Goal: Task Accomplishment & Management: Complete application form

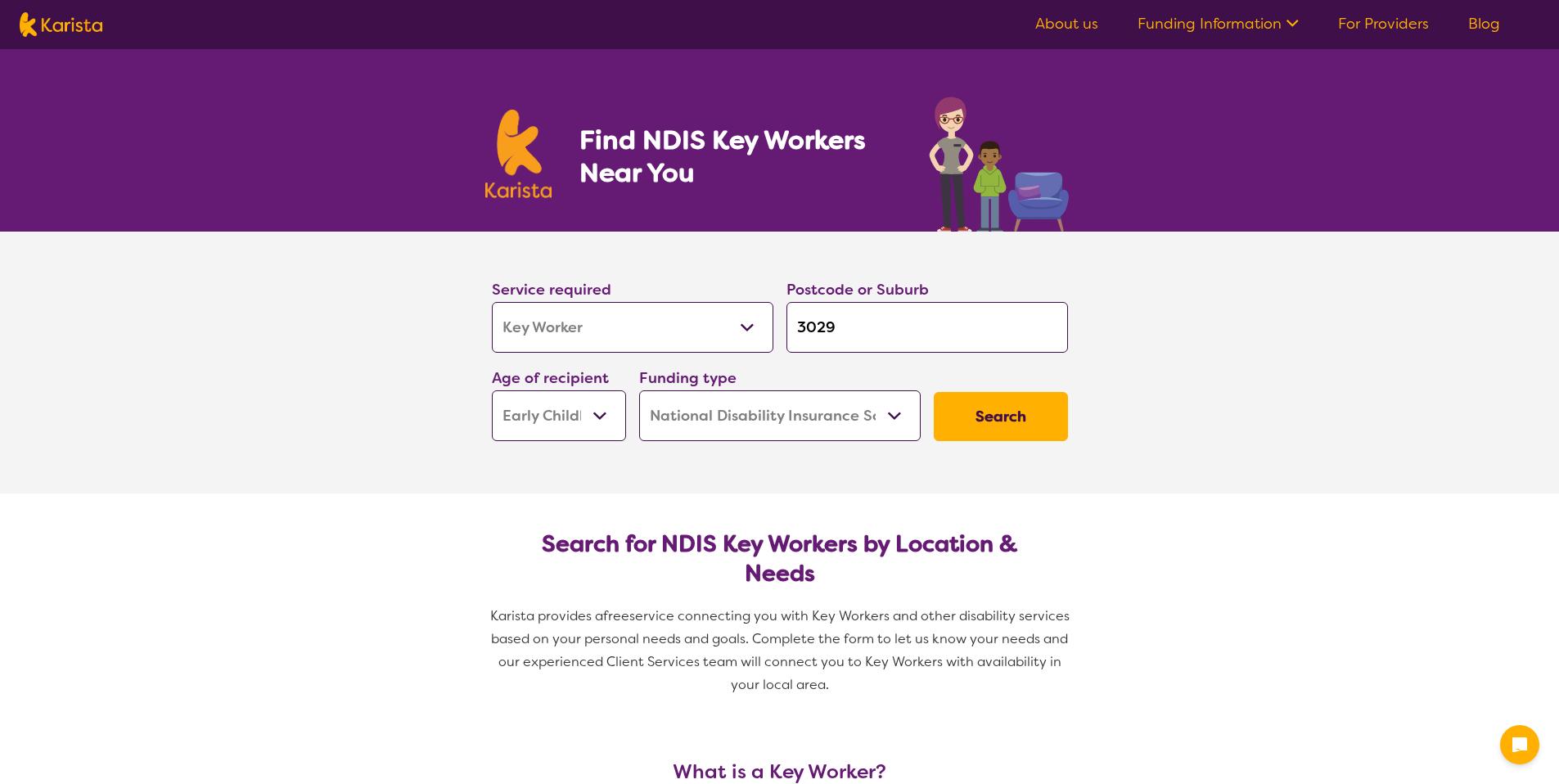
select select "Key Worker"
select select "EC"
select select "NDIS"
select select "Key Worker"
select select "EC"
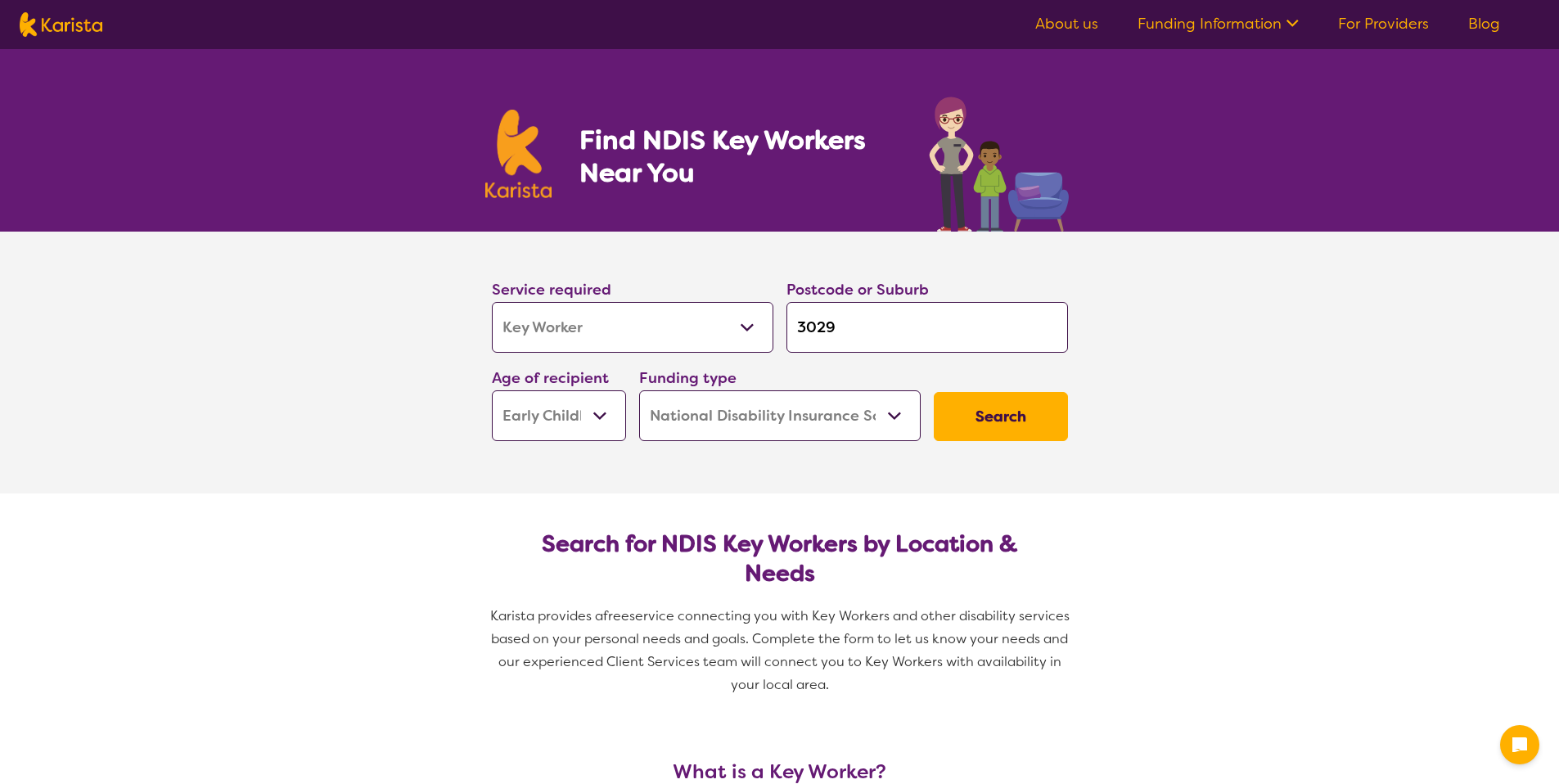
select select "NDIS"
click at [713, 335] on select "Allied Health Assistant Assessment ([MEDICAL_DATA] or [MEDICAL_DATA]) Behaviour…" at bounding box center [633, 326] width 282 height 51
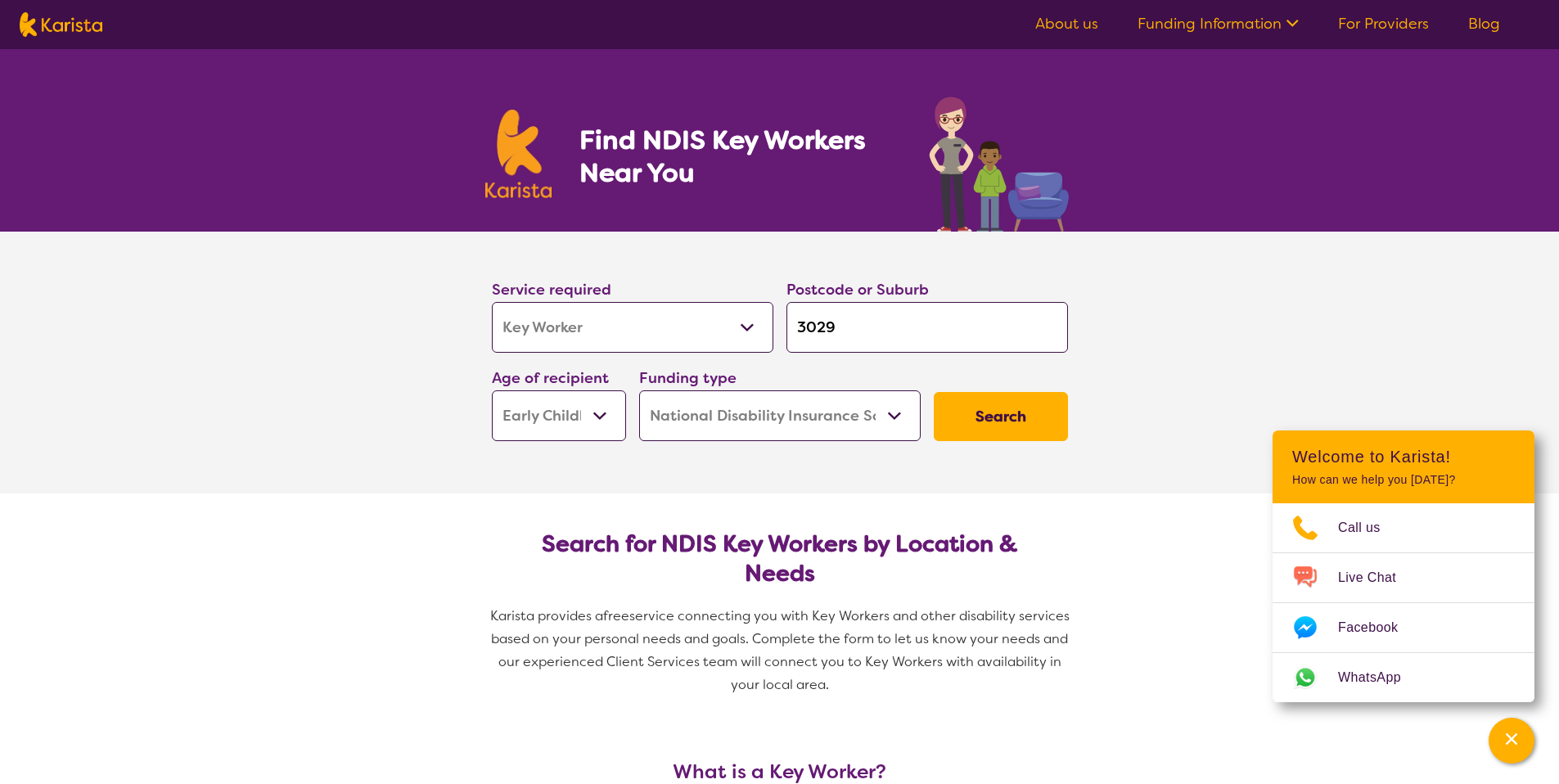
click at [955, 386] on div "Search" at bounding box center [1001, 416] width 147 height 62
click at [960, 395] on button "Search" at bounding box center [1001, 415] width 134 height 49
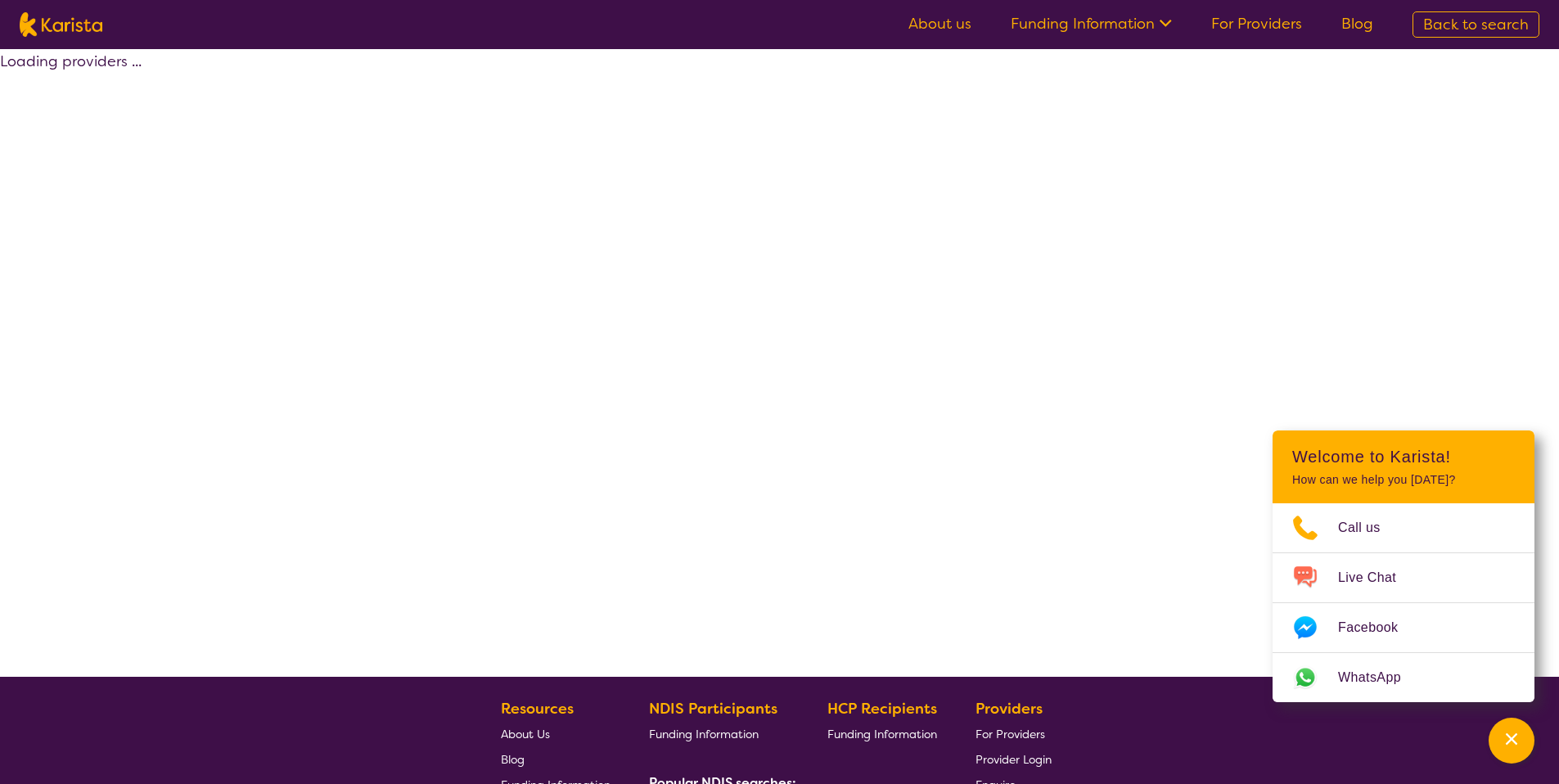
select select "by_score"
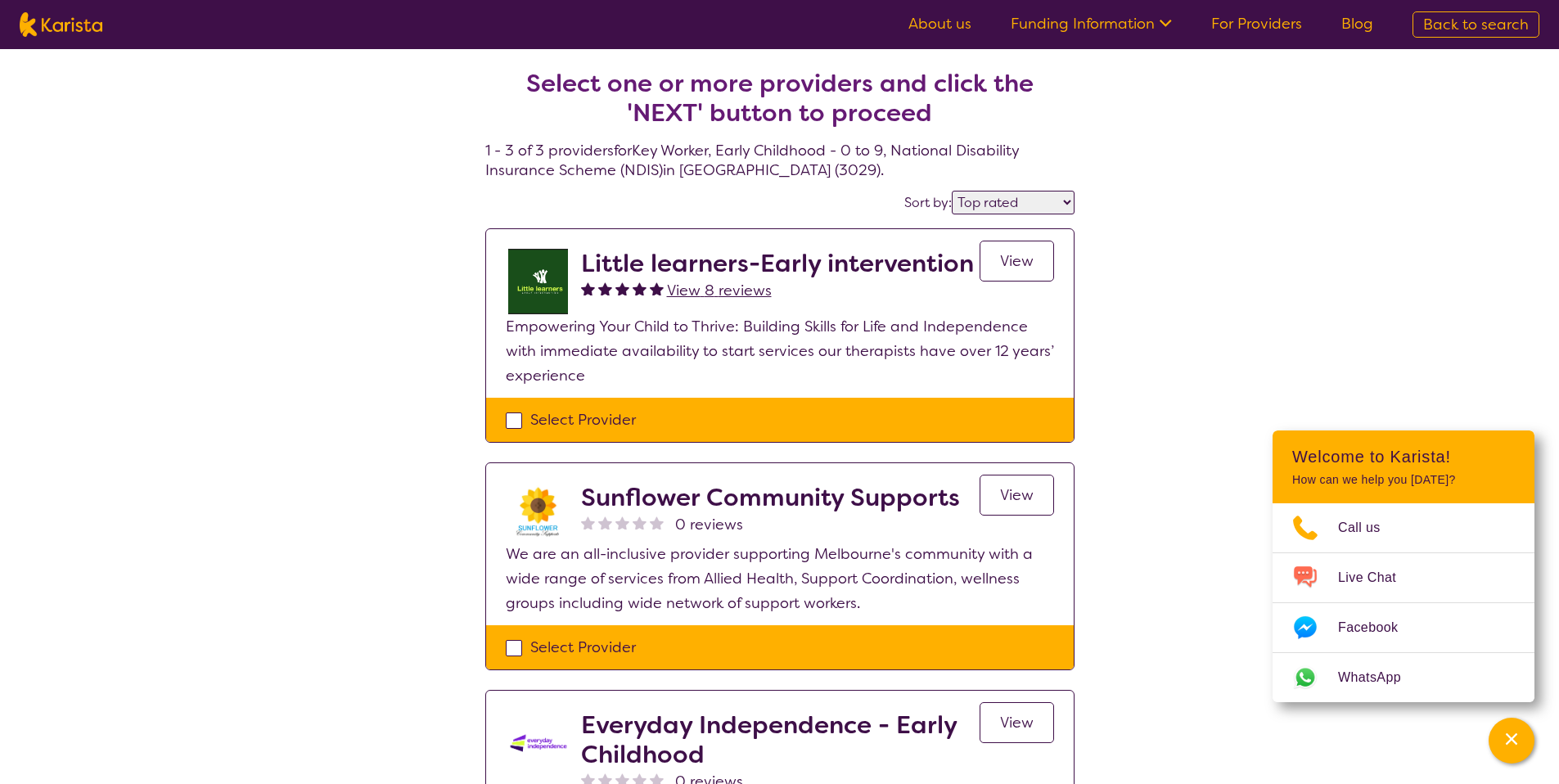
click at [615, 387] on p "Empowering Your Child to Thrive: Building Skills for Life and Independence with…" at bounding box center [780, 350] width 549 height 74
click at [619, 406] on div "Select Provider" at bounding box center [780, 419] width 588 height 44
click at [656, 429] on div "Select Provider" at bounding box center [780, 420] width 549 height 25
checkbox input "true"
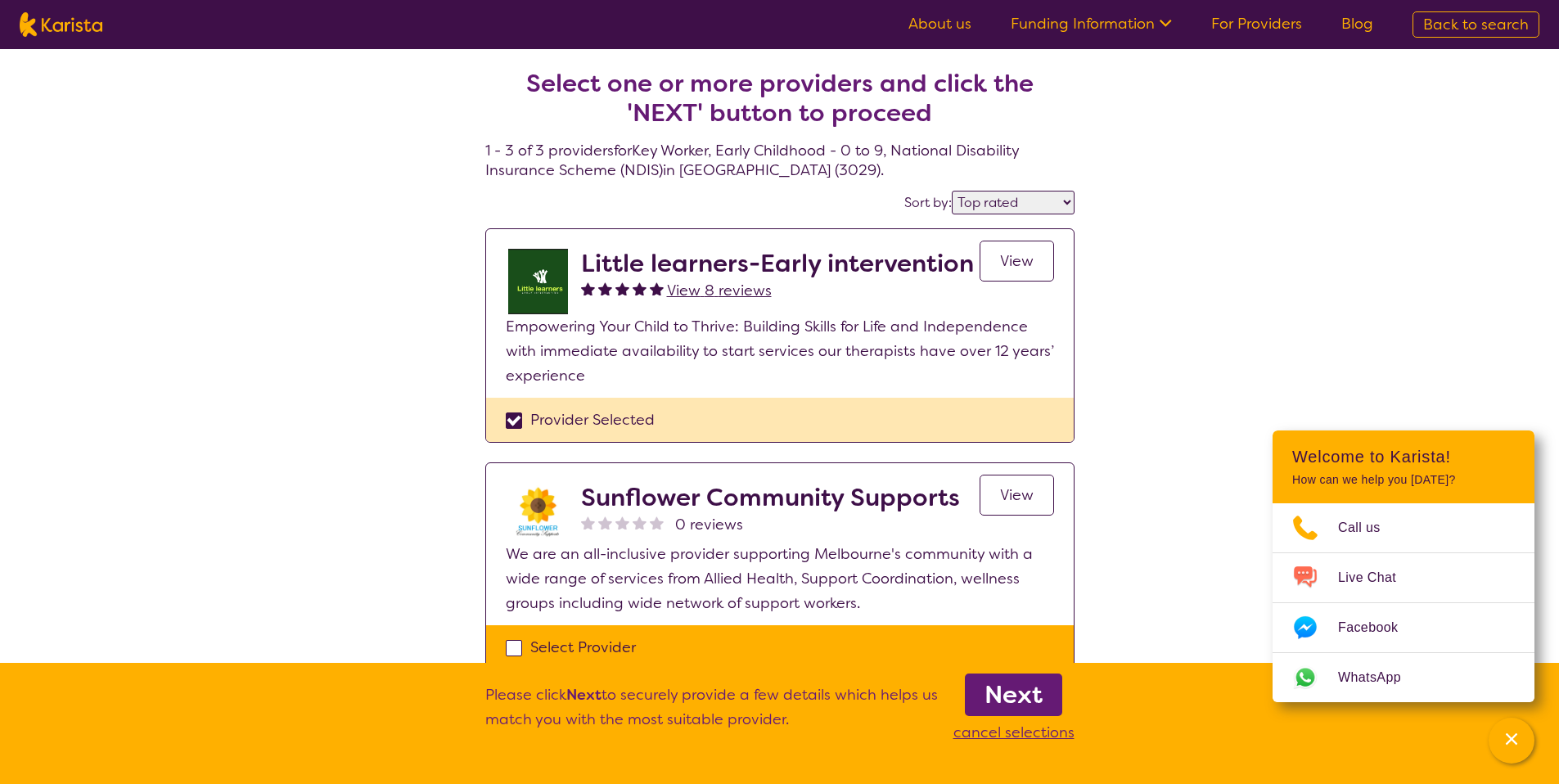
click at [1007, 679] on b "Next" at bounding box center [1013, 695] width 58 height 33
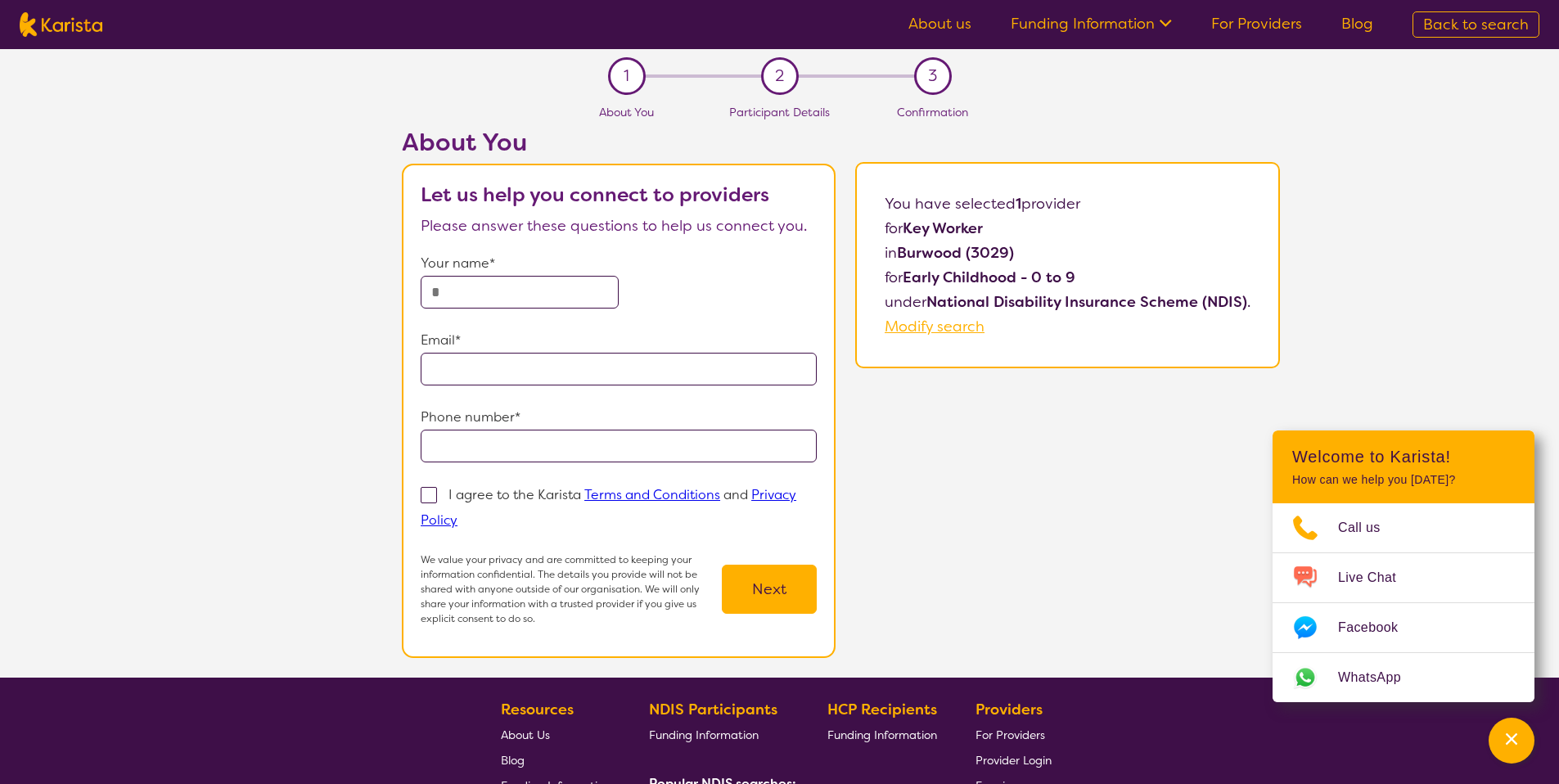
click at [531, 282] on input "text" at bounding box center [519, 292] width 198 height 33
type input "**********"
click at [497, 453] on input "tel" at bounding box center [619, 446] width 396 height 33
type input "**********"
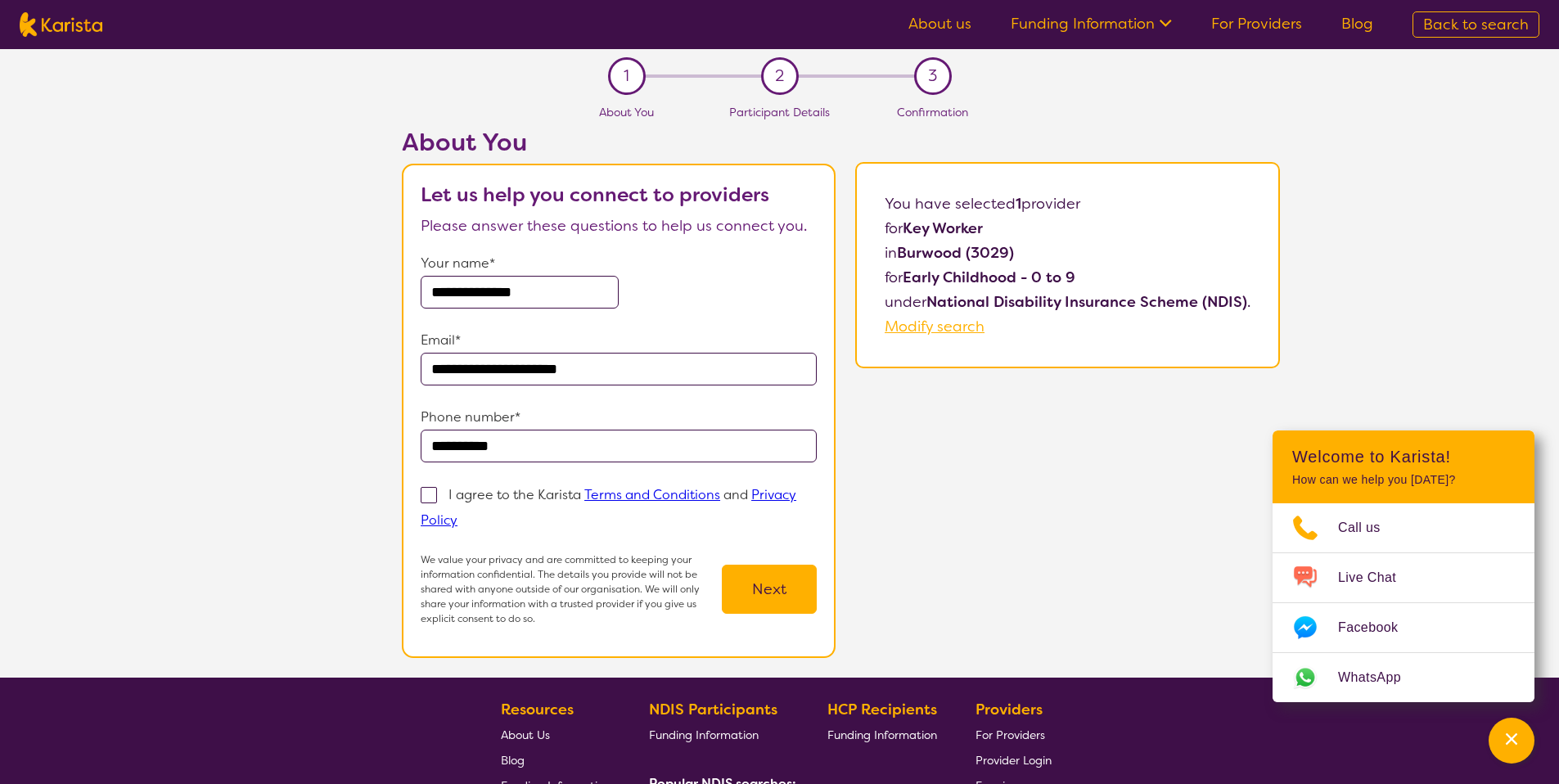
click at [488, 502] on p "I agree to the Karista Terms and Conditions and Privacy Policy" at bounding box center [608, 507] width 375 height 42
click at [468, 514] on input "I agree to the Karista Terms and Conditions and Privacy Policy" at bounding box center [463, 519] width 11 height 11
checkbox input "true"
click at [785, 594] on button "Next" at bounding box center [769, 589] width 95 height 49
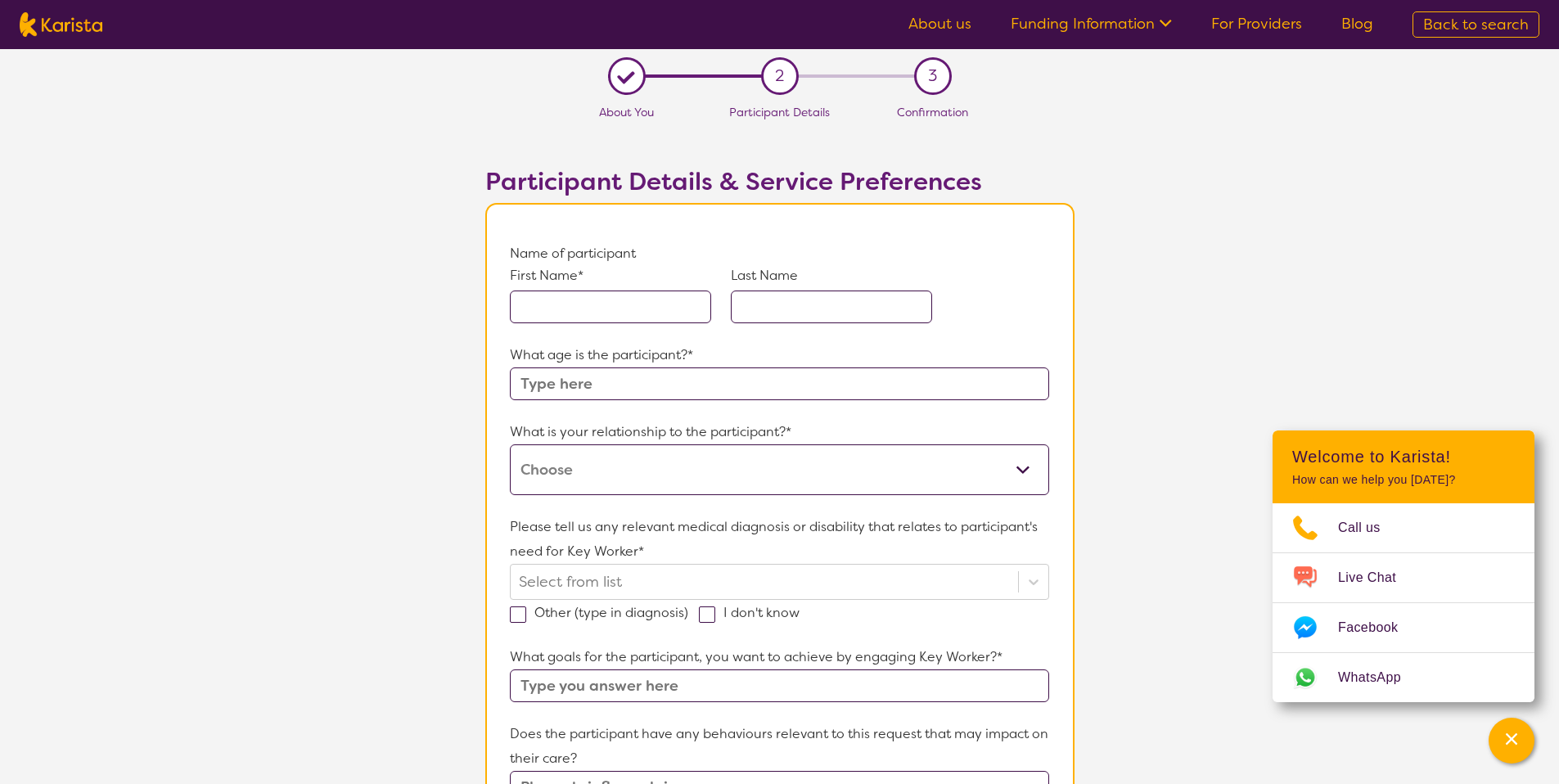
click at [611, 302] on input "text" at bounding box center [610, 306] width 201 height 33
type input "[PERSON_NAME]"
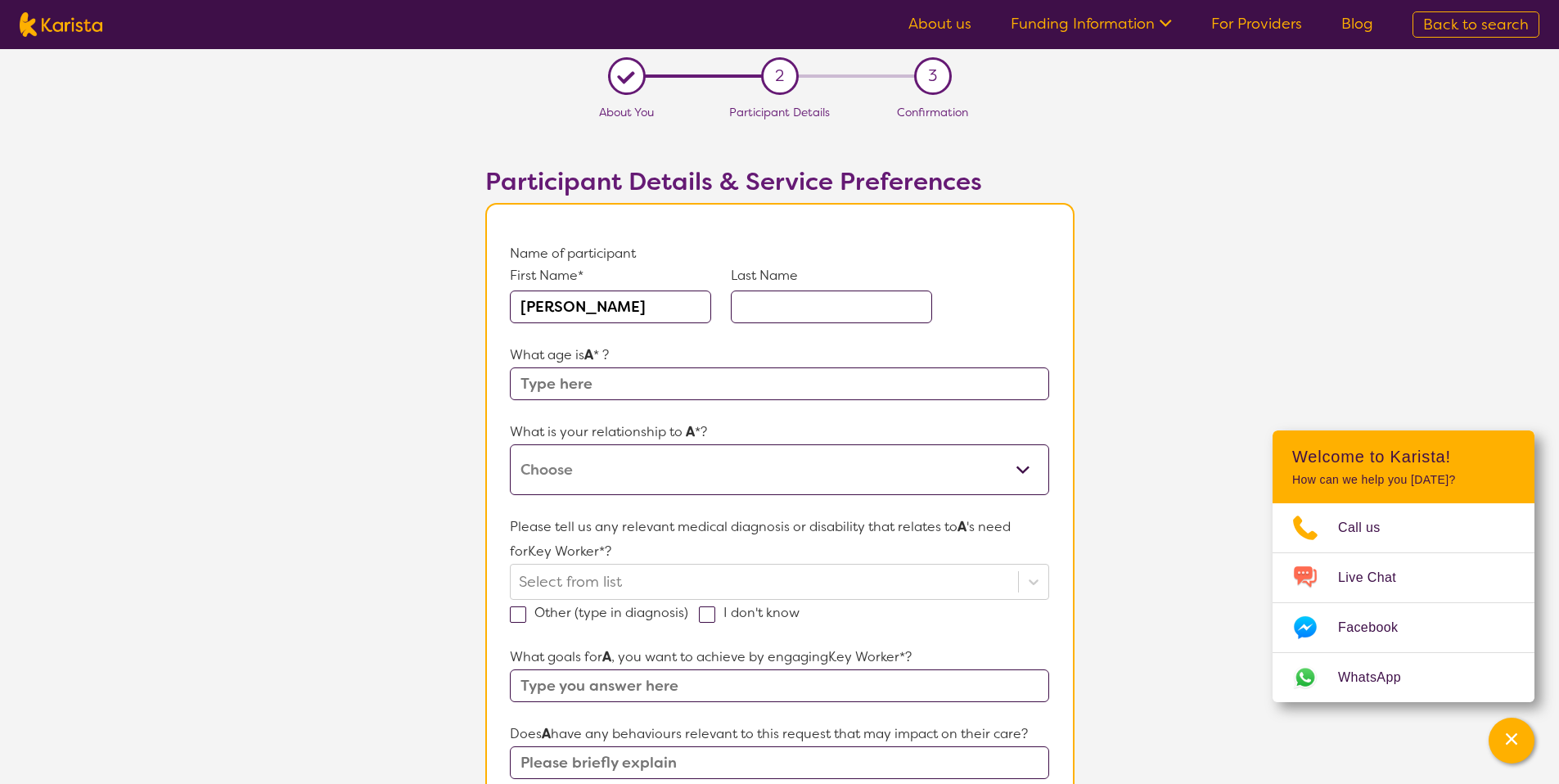
type input "Chauhan"
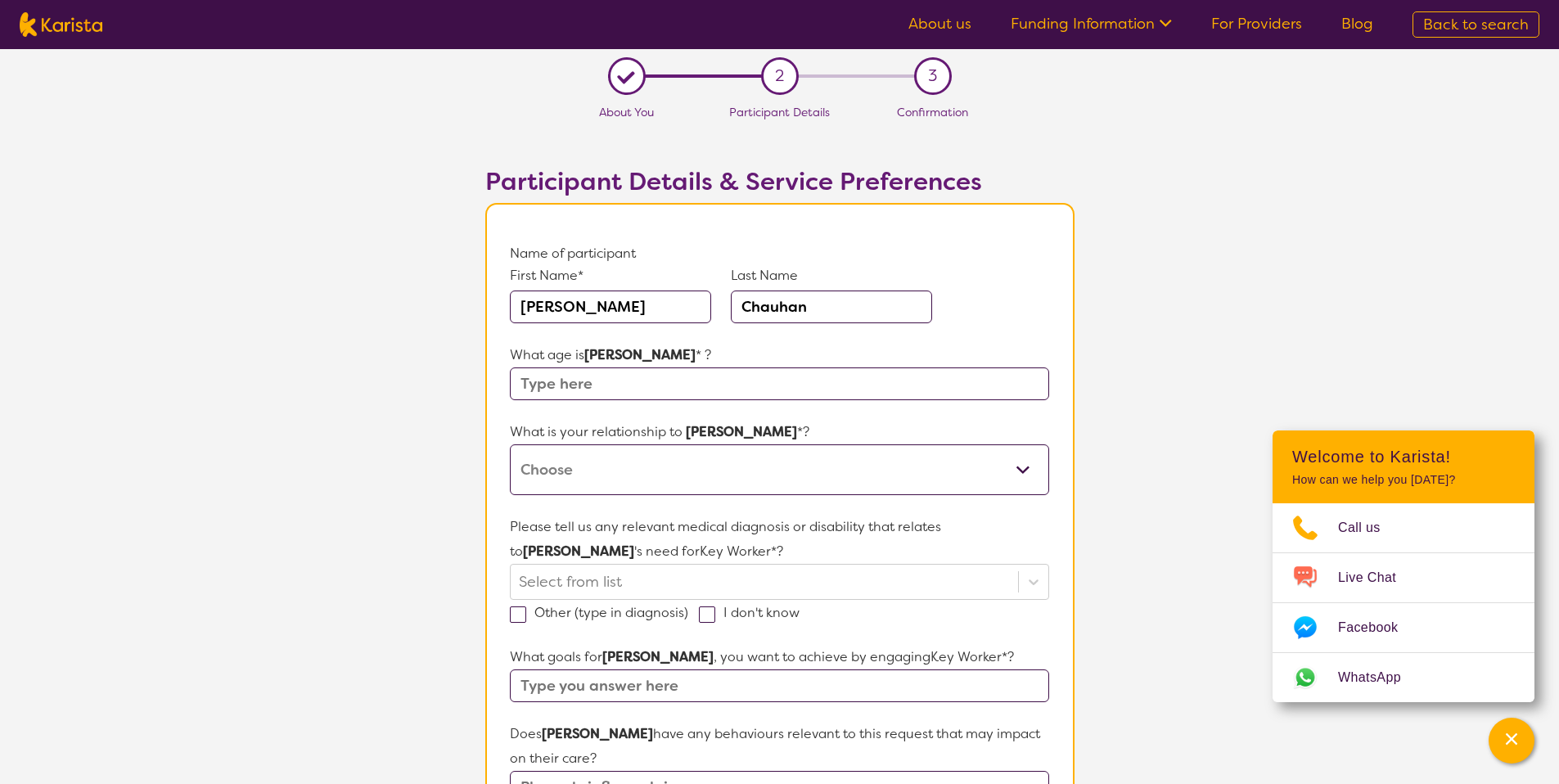
click at [612, 392] on input "text" at bounding box center [779, 384] width 538 height 33
type input "11"
click at [597, 458] on select "This request is for myself I am their parent I am their child I am their spouse…" at bounding box center [779, 469] width 538 height 51
select select "This request is for myself"
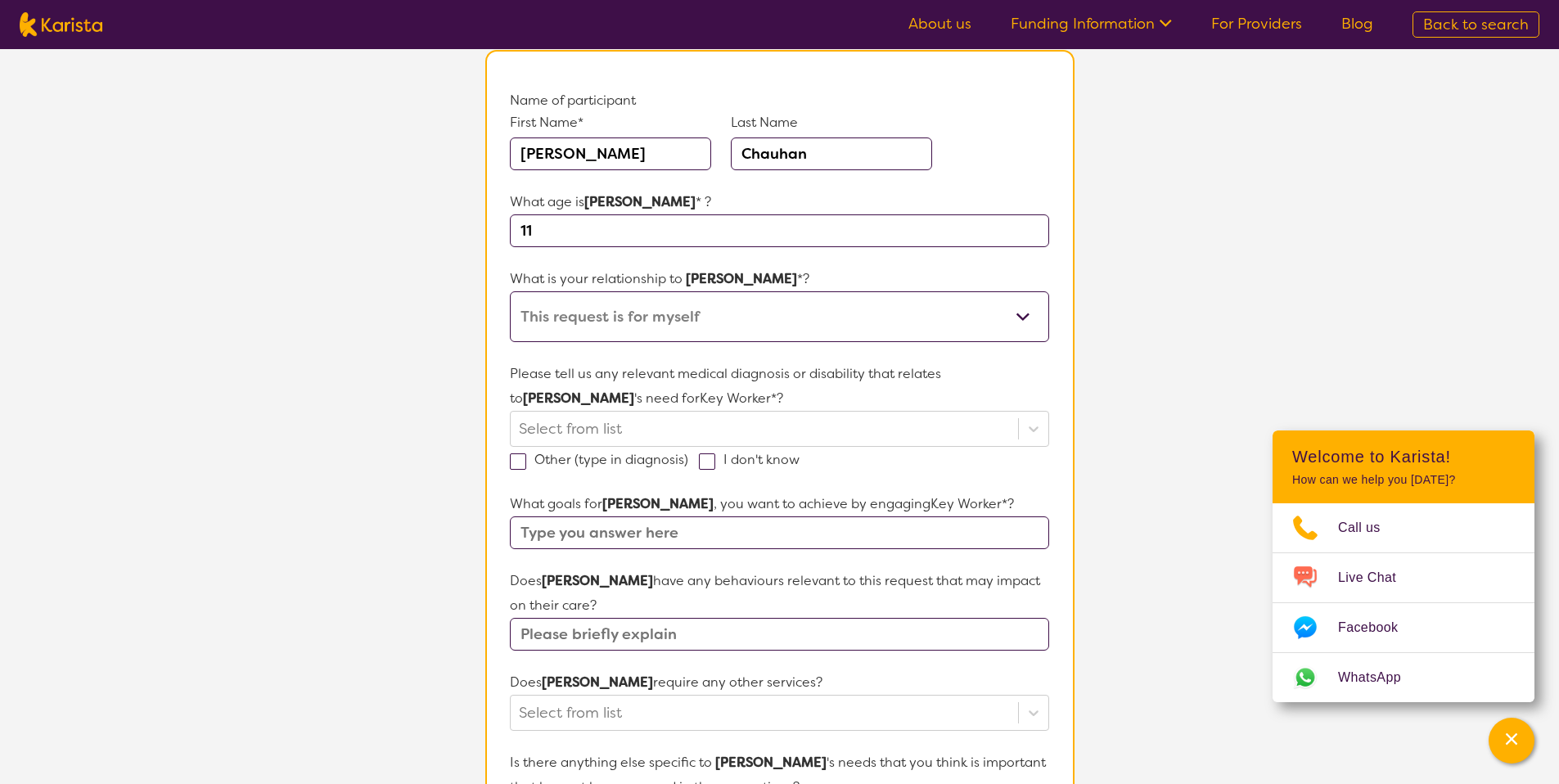
click at [707, 459] on span at bounding box center [707, 460] width 16 height 16
click at [800, 459] on input "I don't know" at bounding box center [804, 458] width 11 height 11
checkbox input "true"
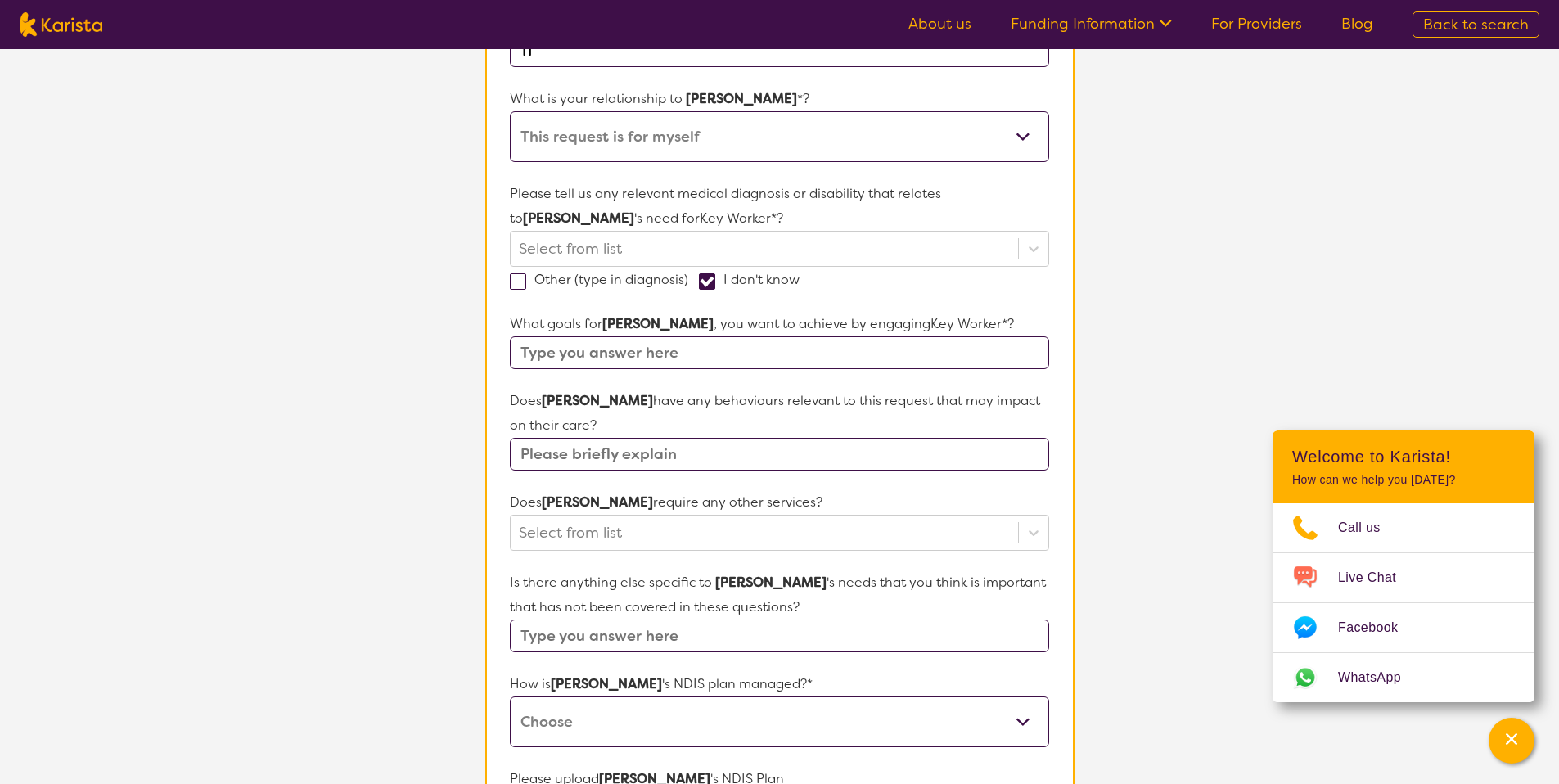
scroll to position [421, 0]
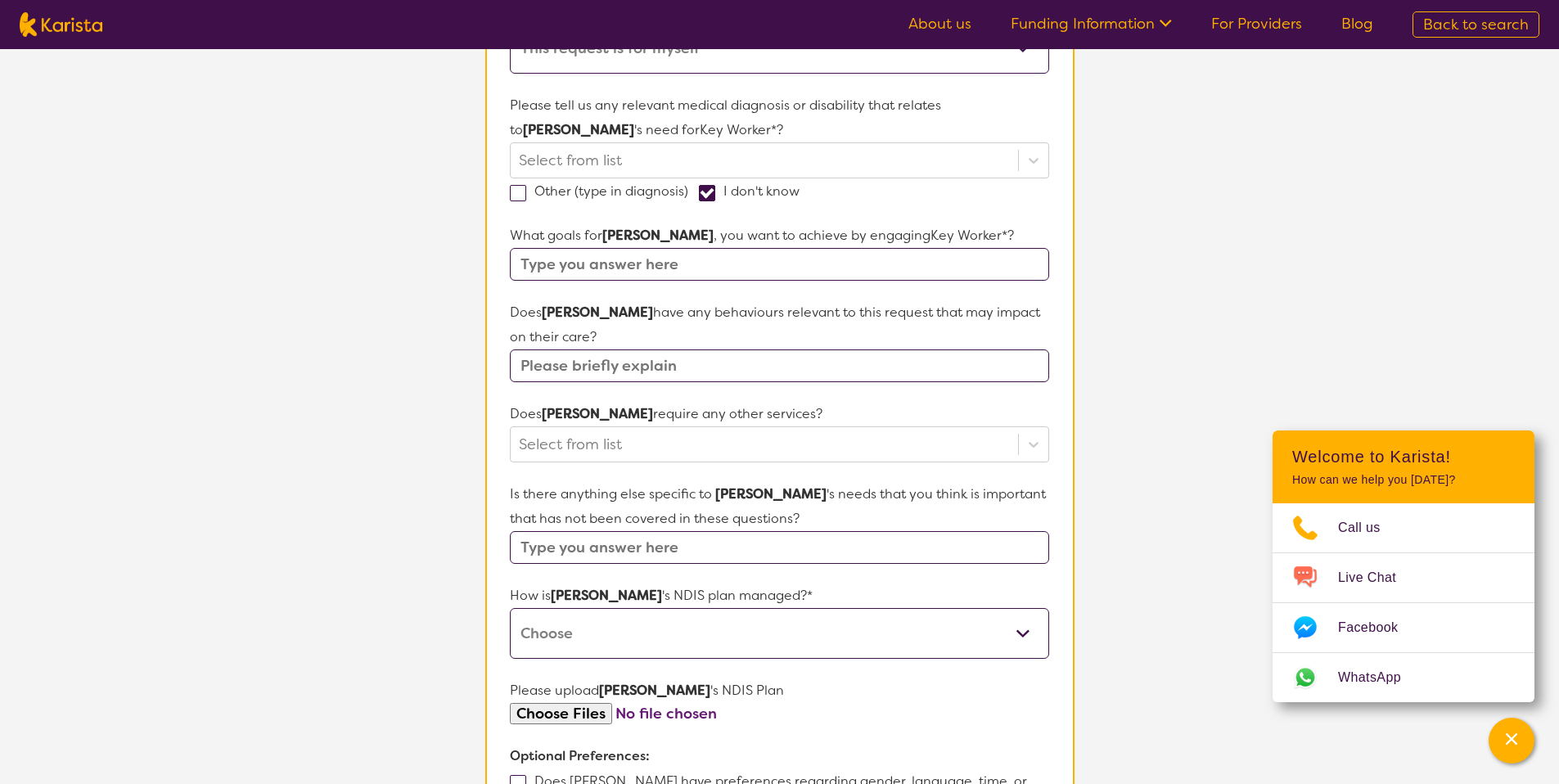
click at [582, 271] on input "text" at bounding box center [779, 264] width 538 height 33
type input "Test"
click at [650, 446] on div at bounding box center [764, 444] width 490 height 28
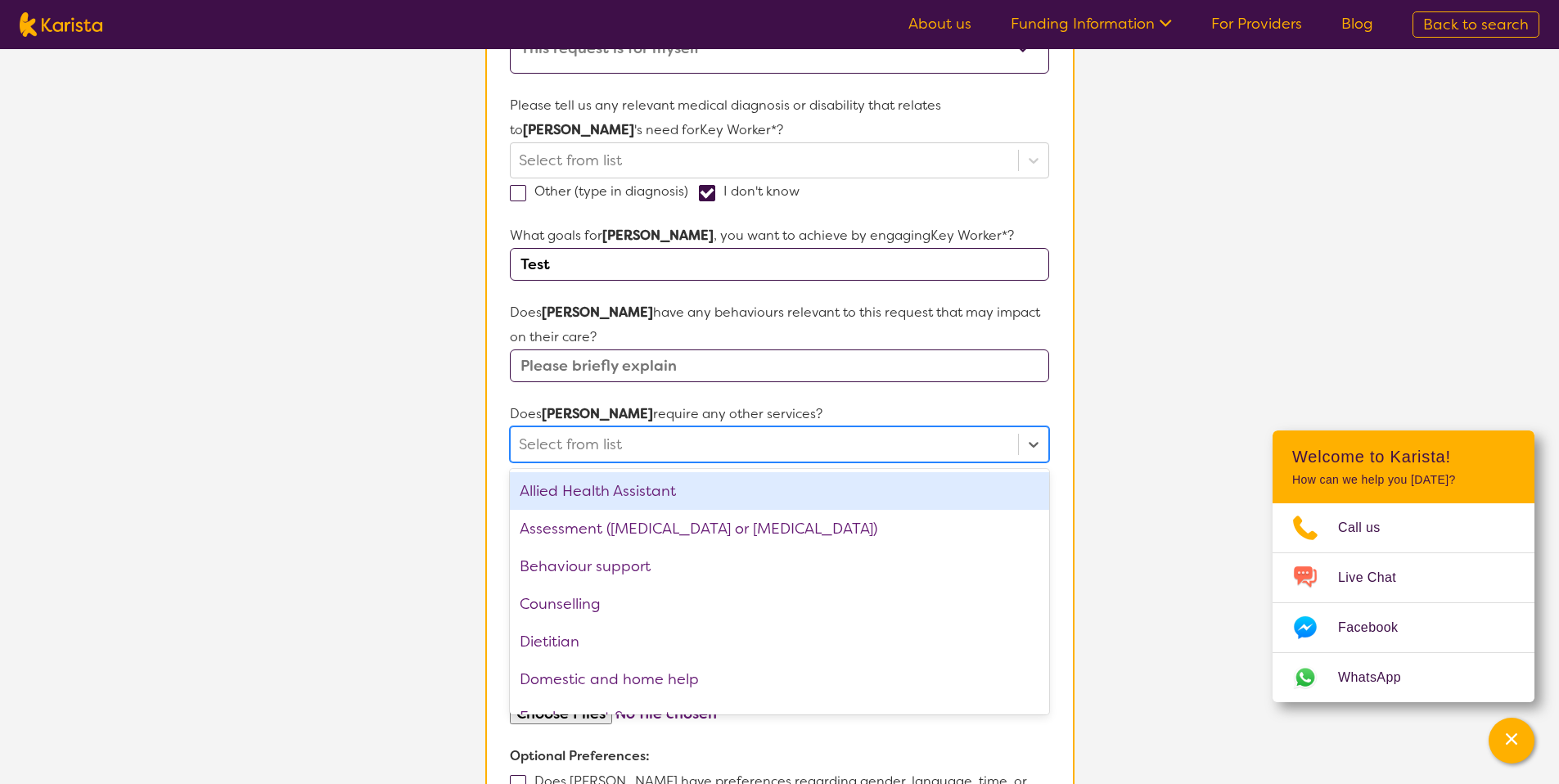
click at [403, 452] on section "L About You 2 Participant Details 3 Confirmation Participant Details & Service …" at bounding box center [780, 348] width 1559 height 1443
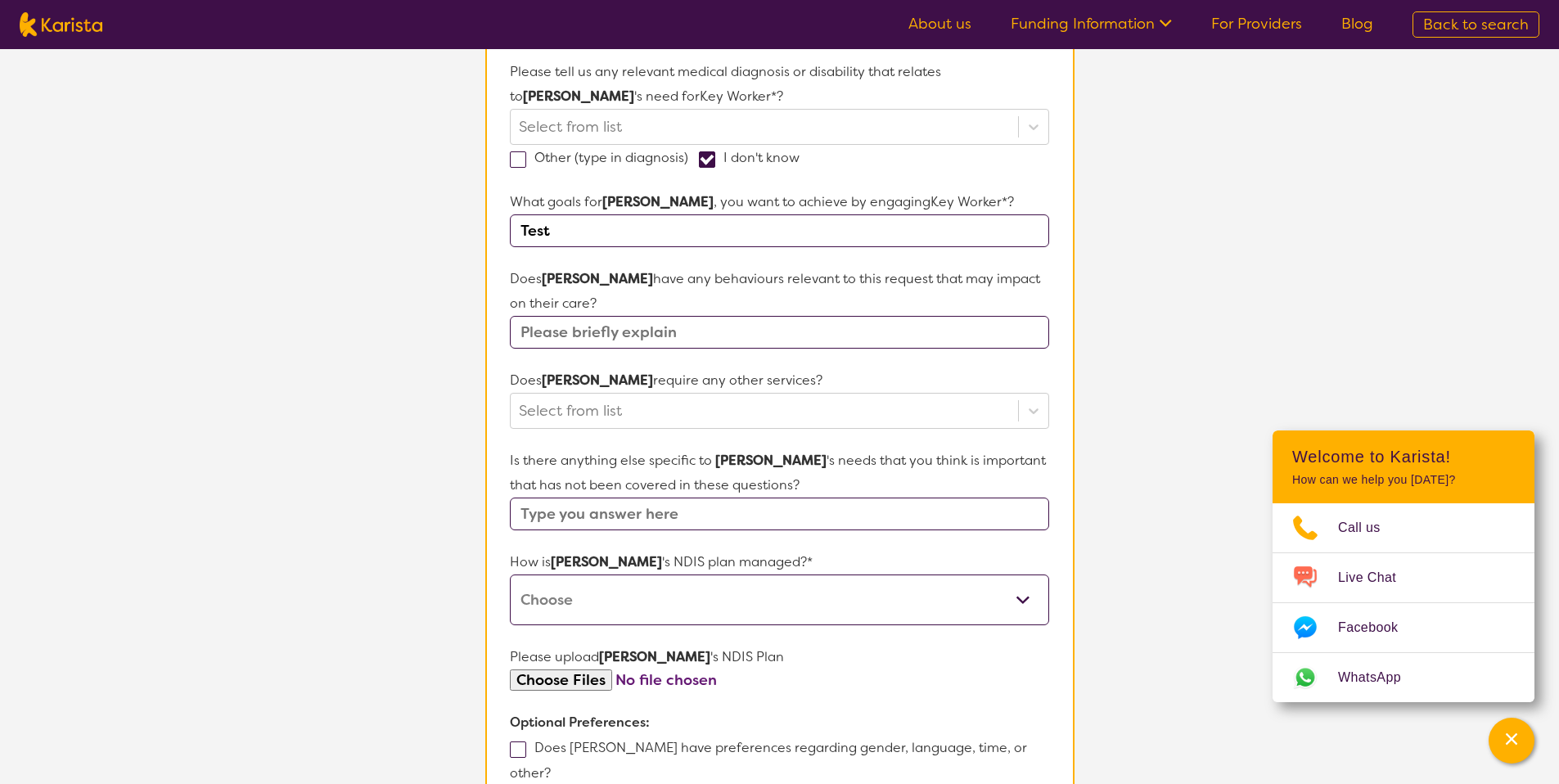
scroll to position [515, 0]
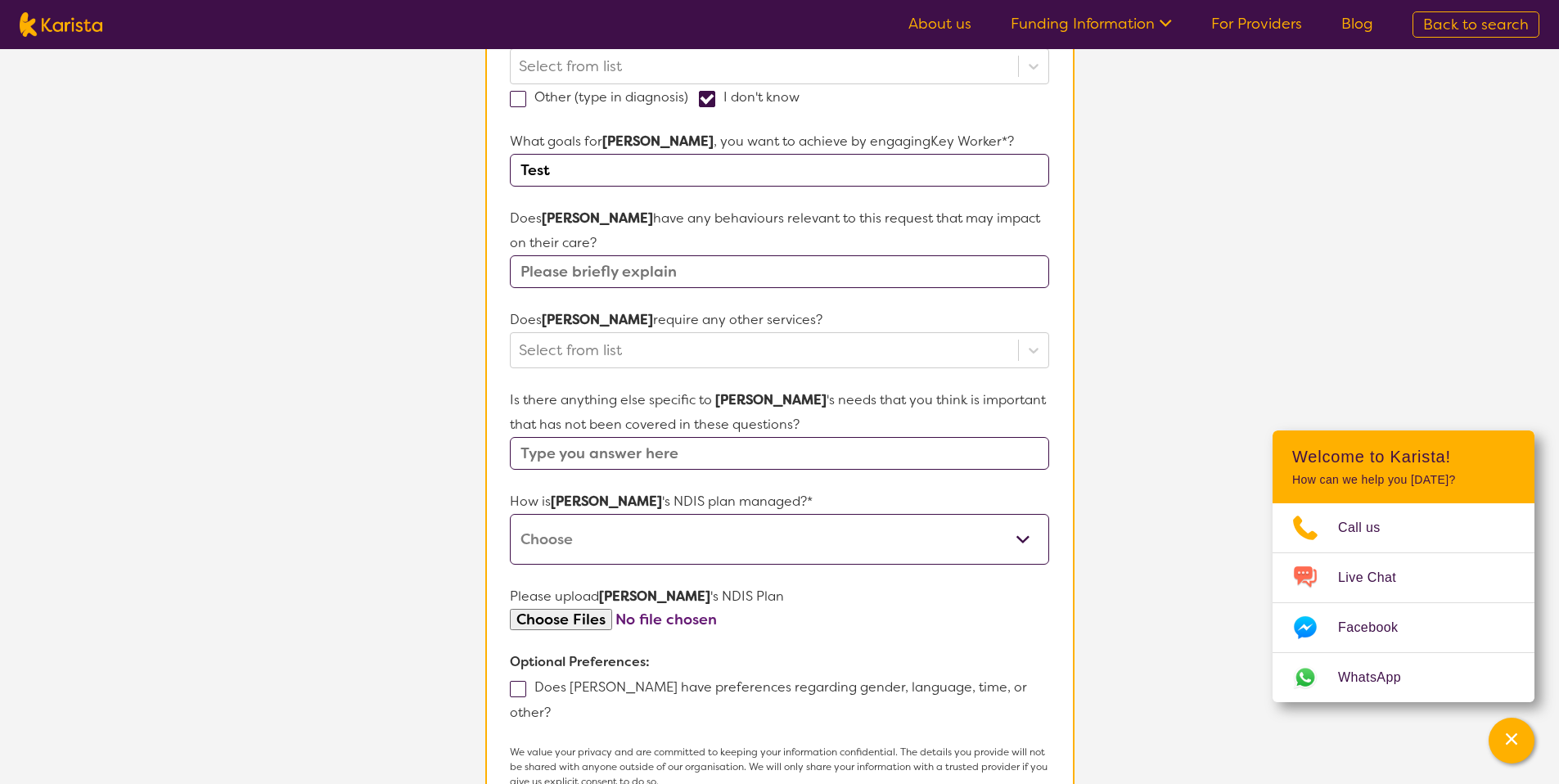
click at [566, 611] on input "file" at bounding box center [779, 619] width 538 height 22
type input "C:\fakepath\[PERSON_NAME] plan.pdf"
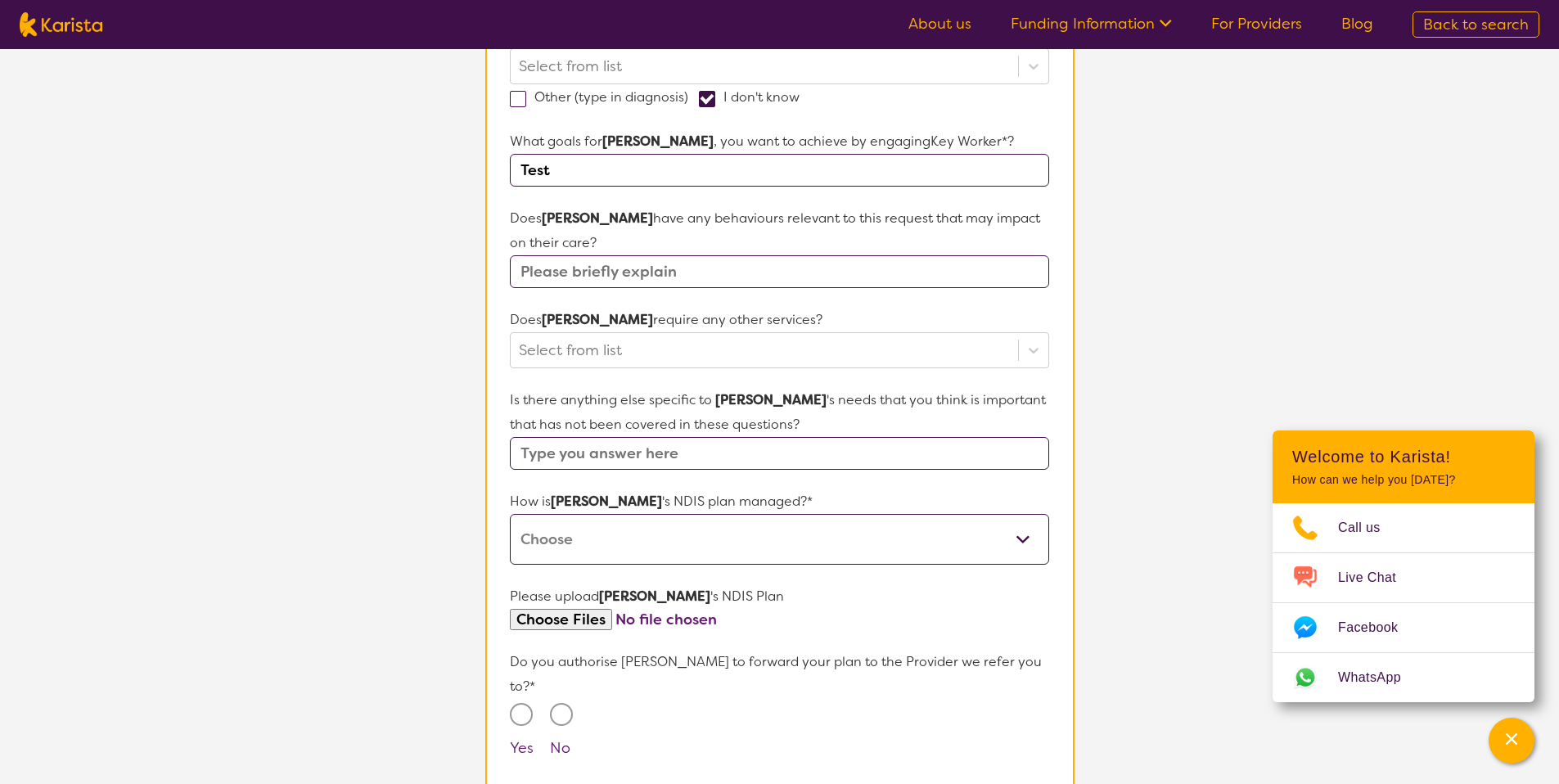
click at [668, 545] on select "Self-managed NDIS plan Managed by a registered plan management provider (not th…" at bounding box center [779, 539] width 538 height 51
select select "Self Managed"
click at [528, 703] on input "Yes" at bounding box center [521, 714] width 23 height 23
radio input "true"
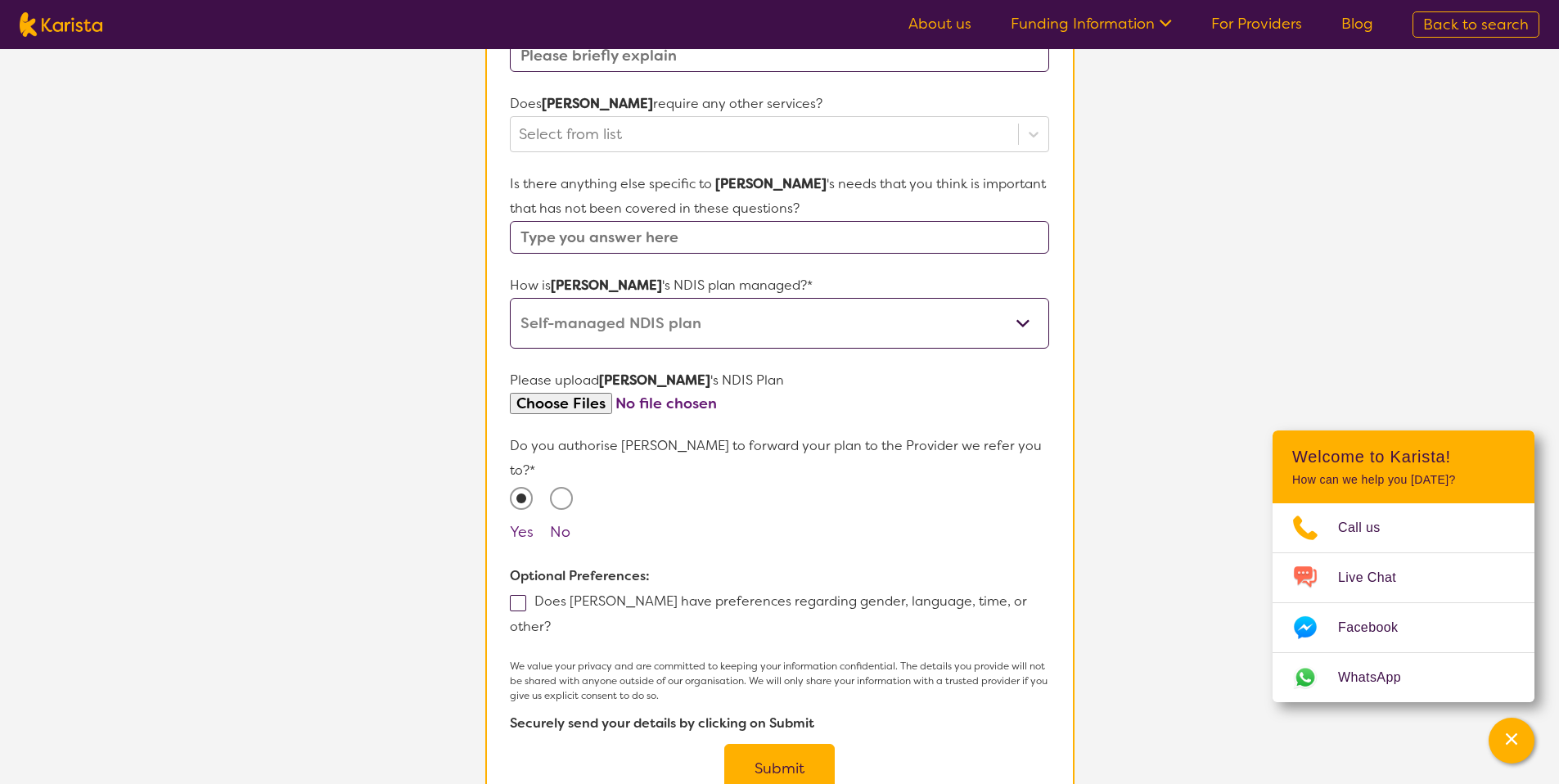
scroll to position [1074, 0]
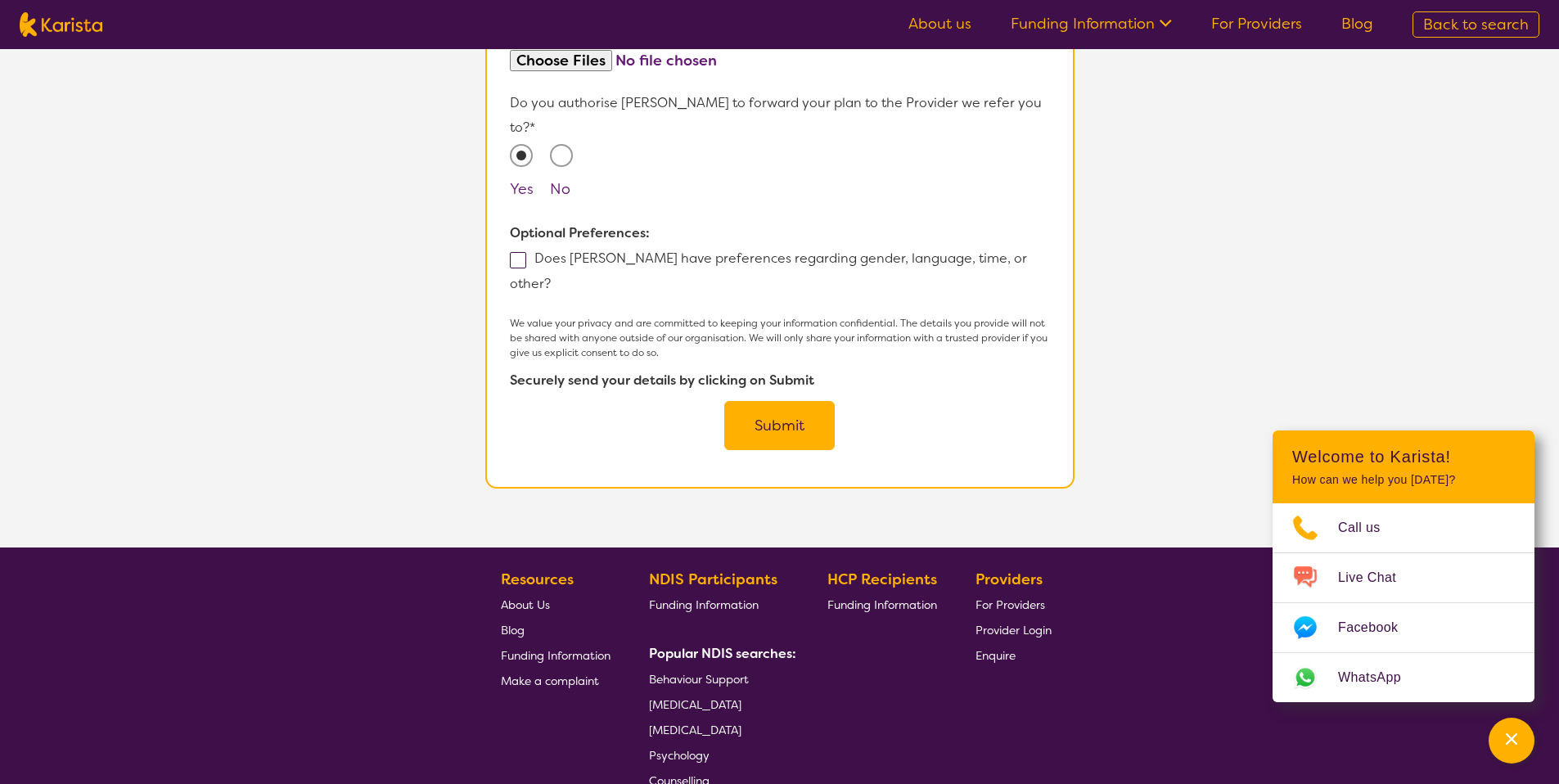
click at [745, 401] on button "Submit" at bounding box center [779, 425] width 110 height 49
